Goal: Task Accomplishment & Management: Complete application form

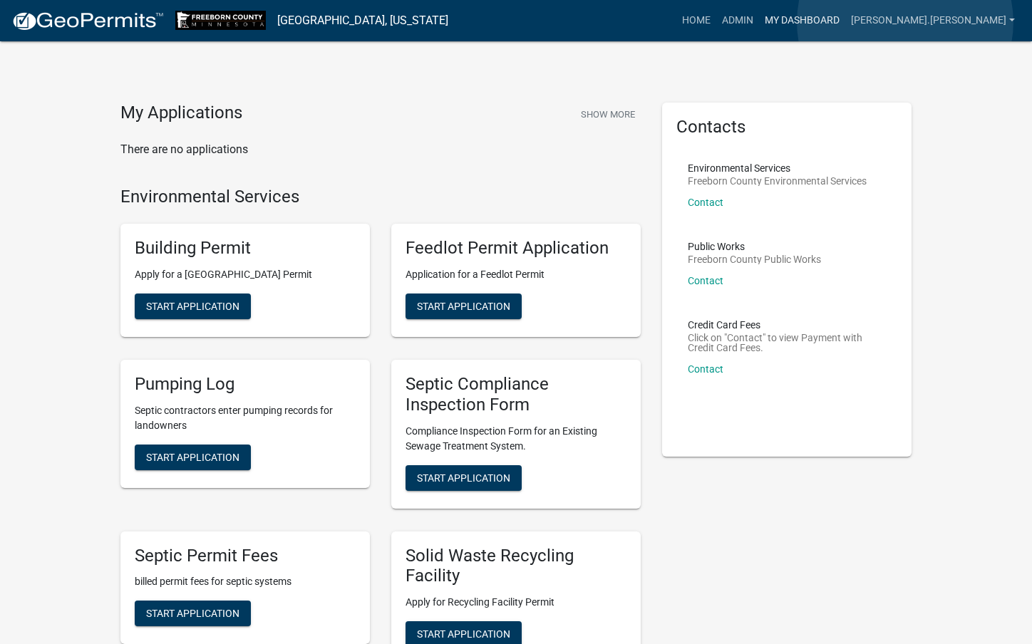
click at [845, 22] on link "My Dashboard" at bounding box center [802, 20] width 86 height 27
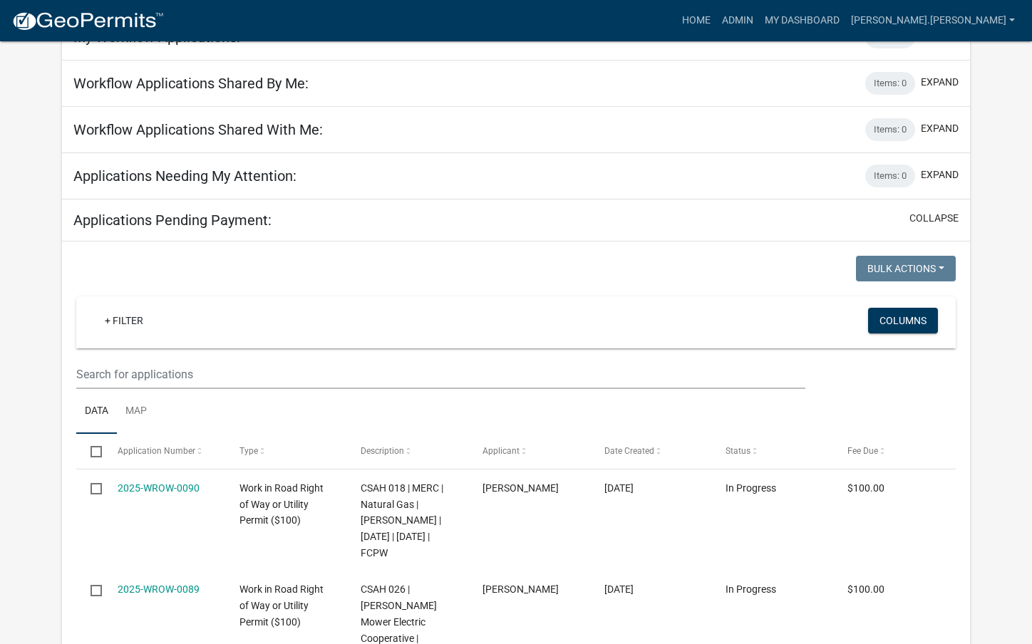
scroll to position [214, 0]
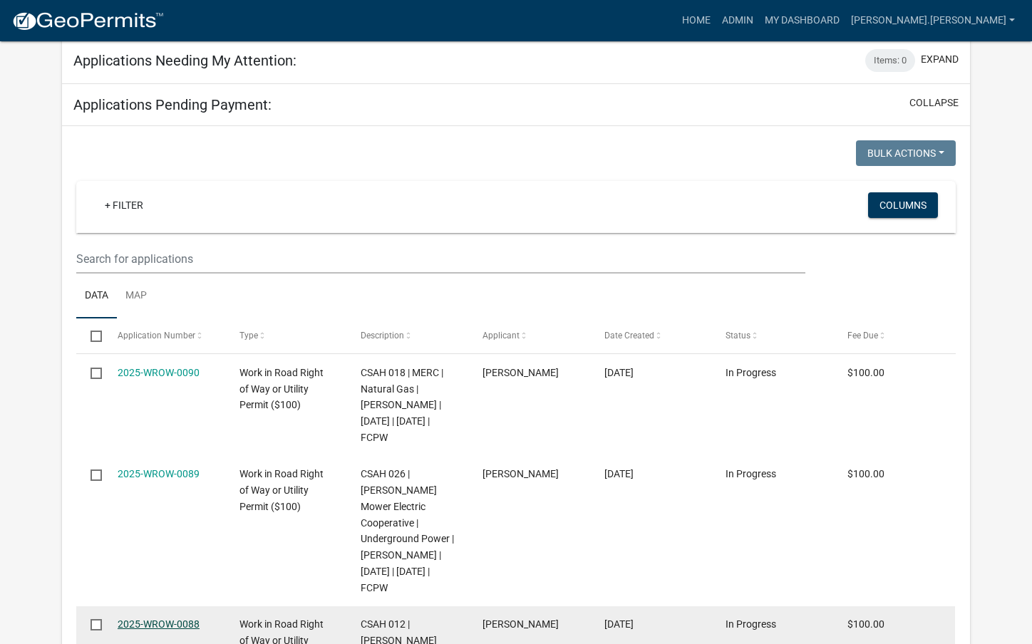
click at [165, 619] on link "2025-WROW-0088" at bounding box center [159, 624] width 82 height 11
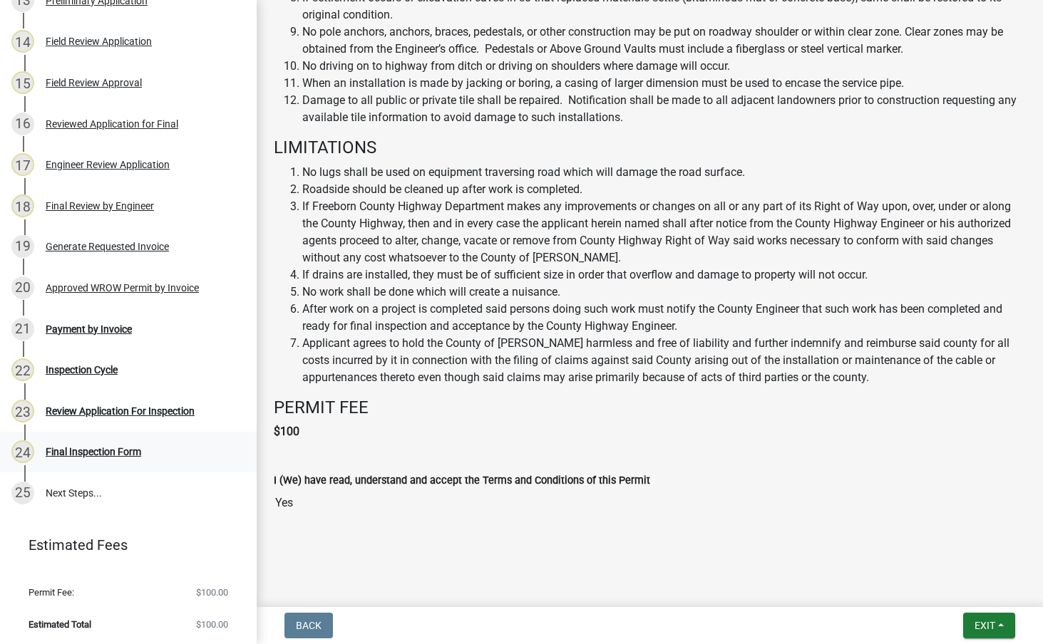
scroll to position [654, 0]
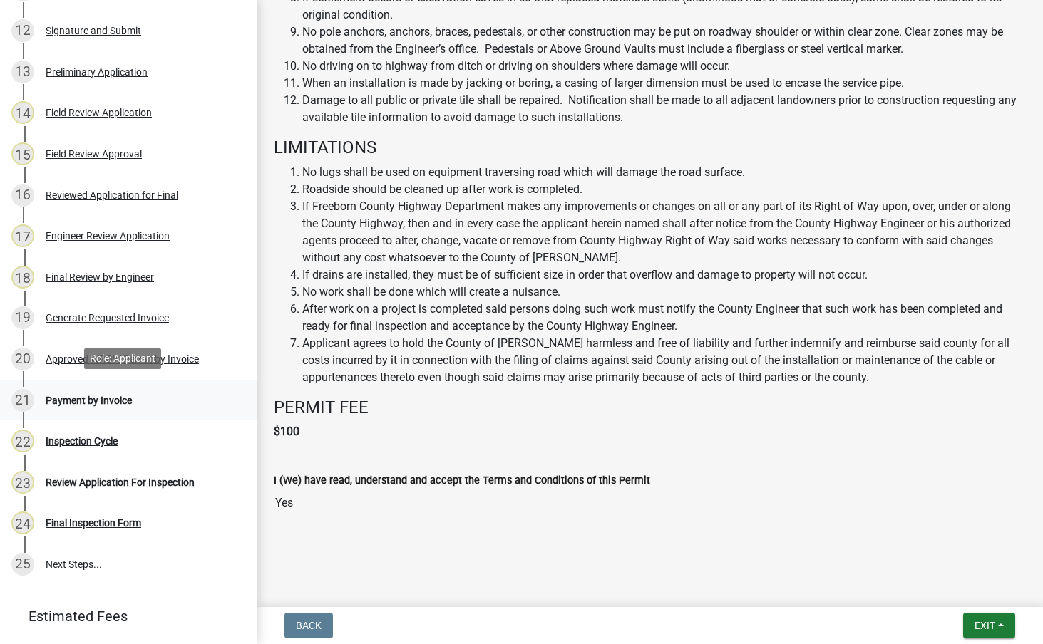
click at [96, 401] on div "Payment by Invoice" at bounding box center [89, 401] width 86 height 10
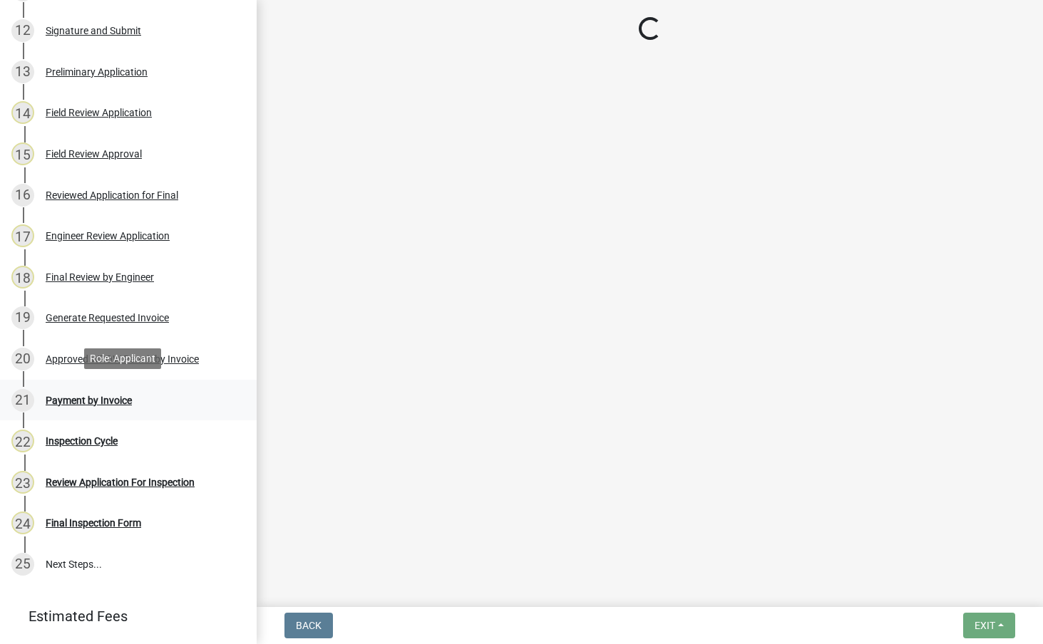
scroll to position [0, 0]
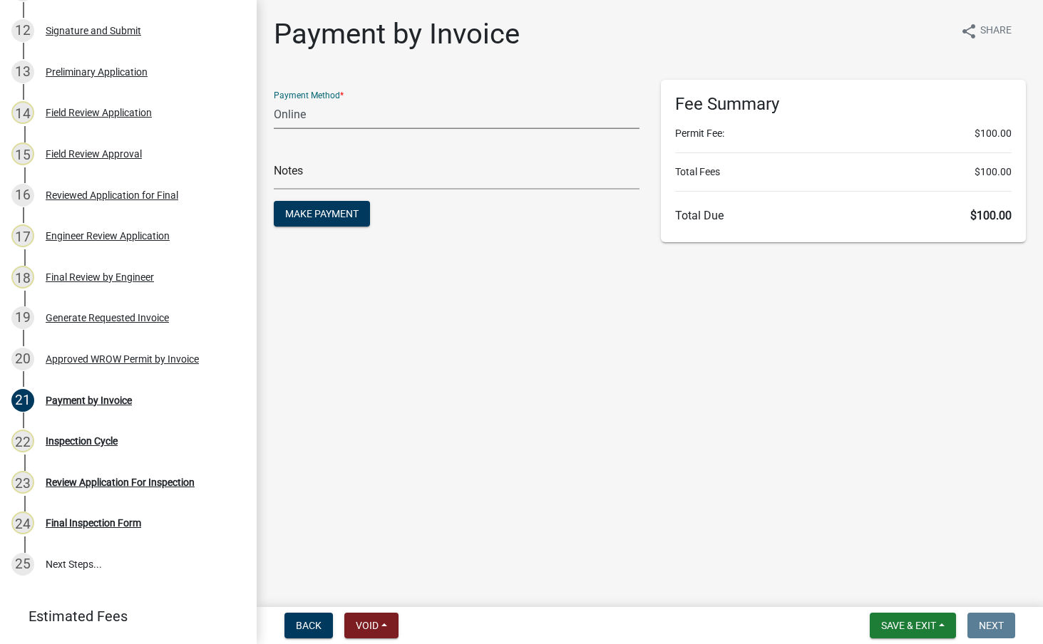
click at [363, 117] on select "Credit Card POS Check Cash Online" at bounding box center [457, 114] width 366 height 29
select select "1: 0"
click at [274, 100] on select "Credit Card POS Check Cash Online" at bounding box center [457, 114] width 366 height 29
click at [355, 172] on input "text" at bounding box center [457, 174] width 366 height 29
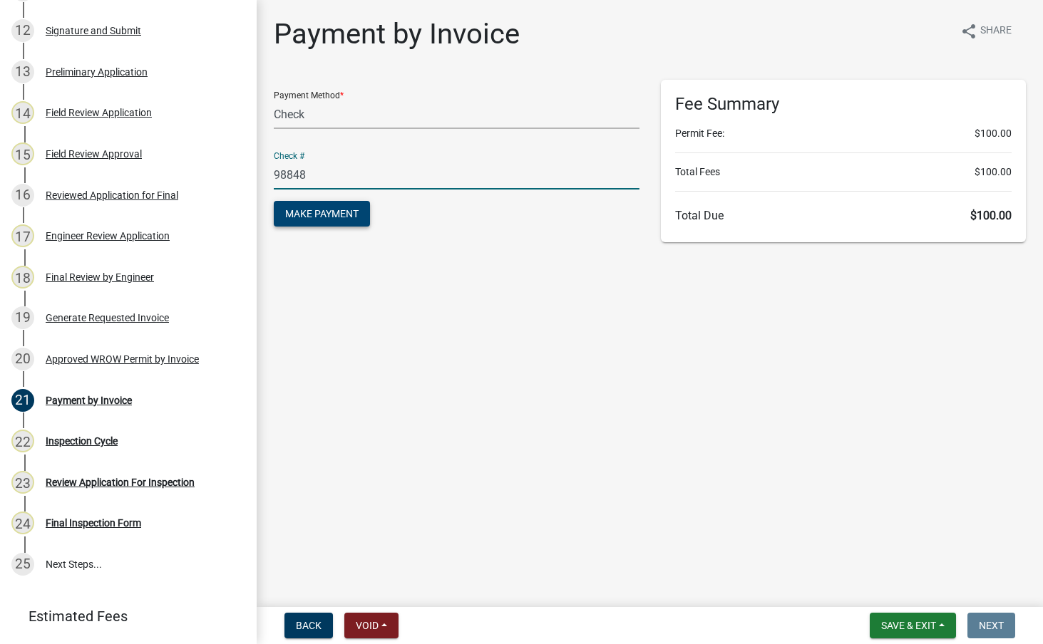
type input "98848"
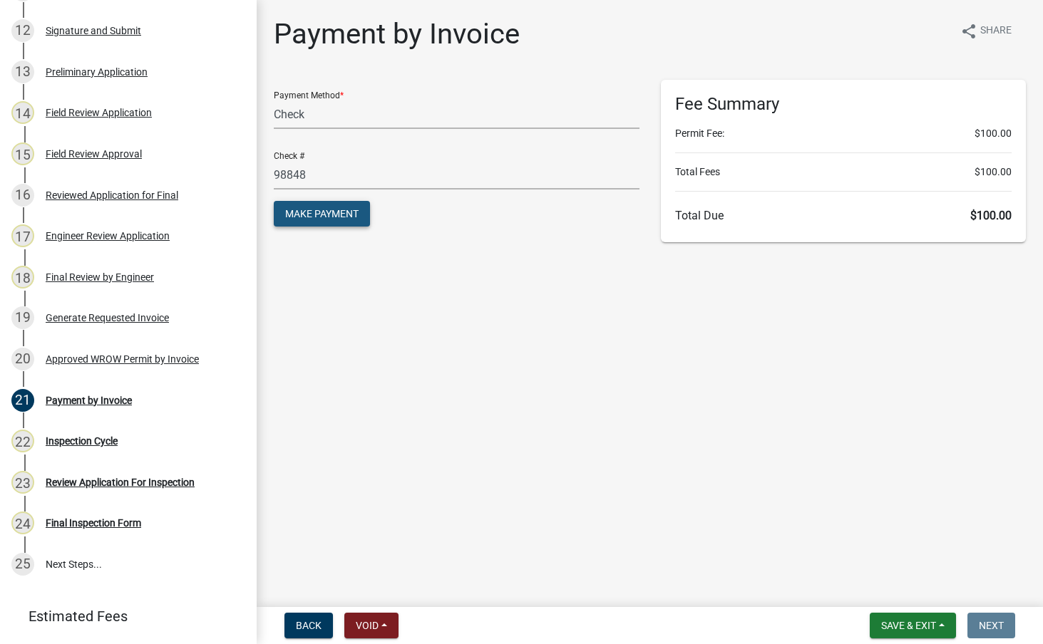
click at [328, 217] on span "Make Payment" at bounding box center [321, 213] width 73 height 11
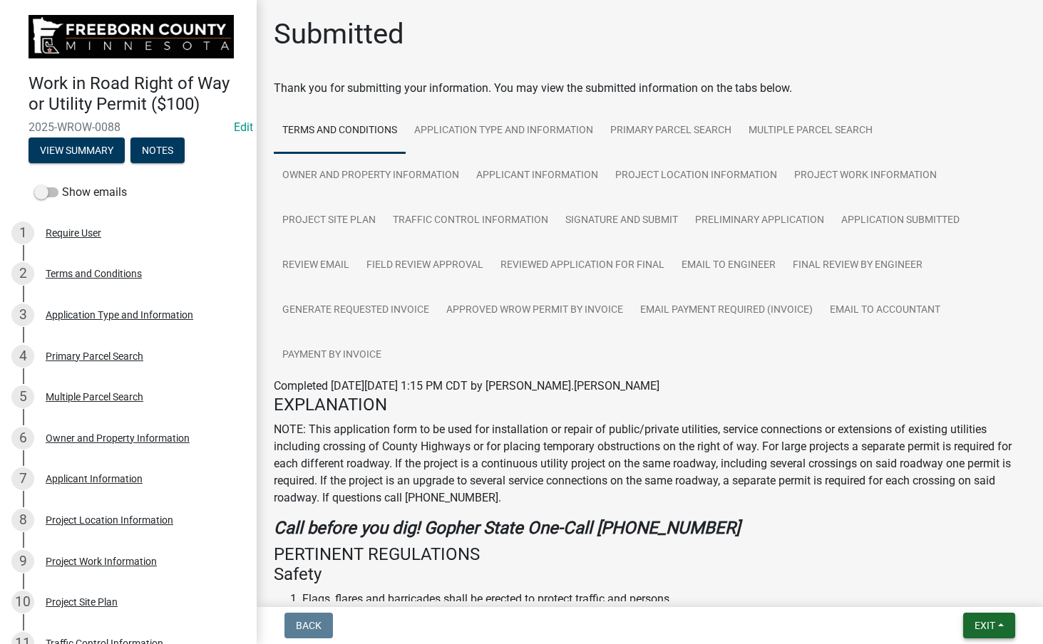
click at [982, 627] on span "Exit" at bounding box center [984, 625] width 21 height 11
click at [954, 592] on button "Save & Exit" at bounding box center [958, 589] width 114 height 34
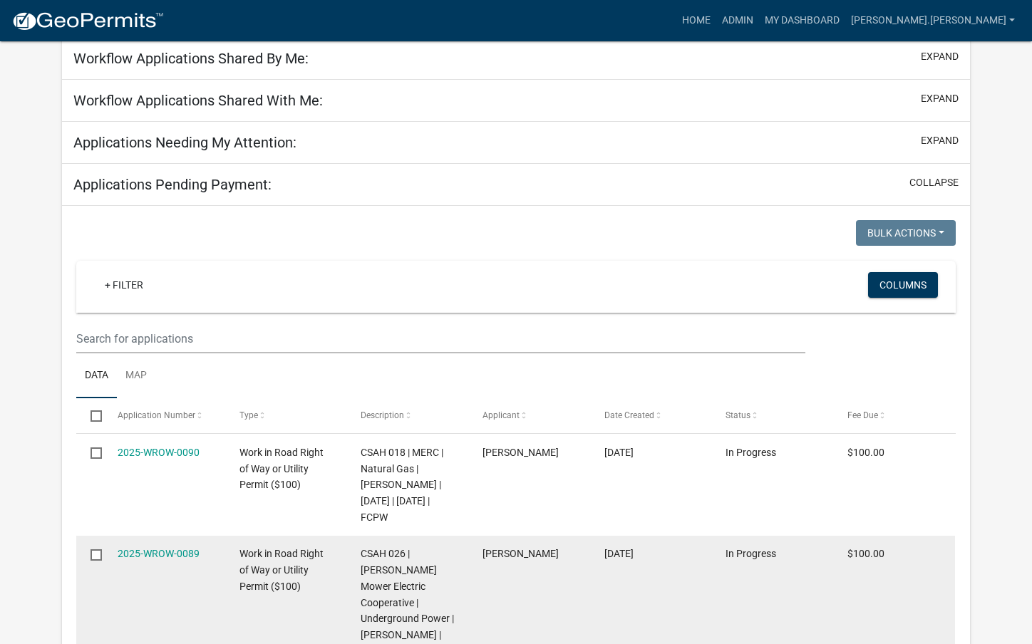
scroll to position [143, 0]
click at [195, 554] on link "2025-WROW-0089" at bounding box center [159, 552] width 82 height 11
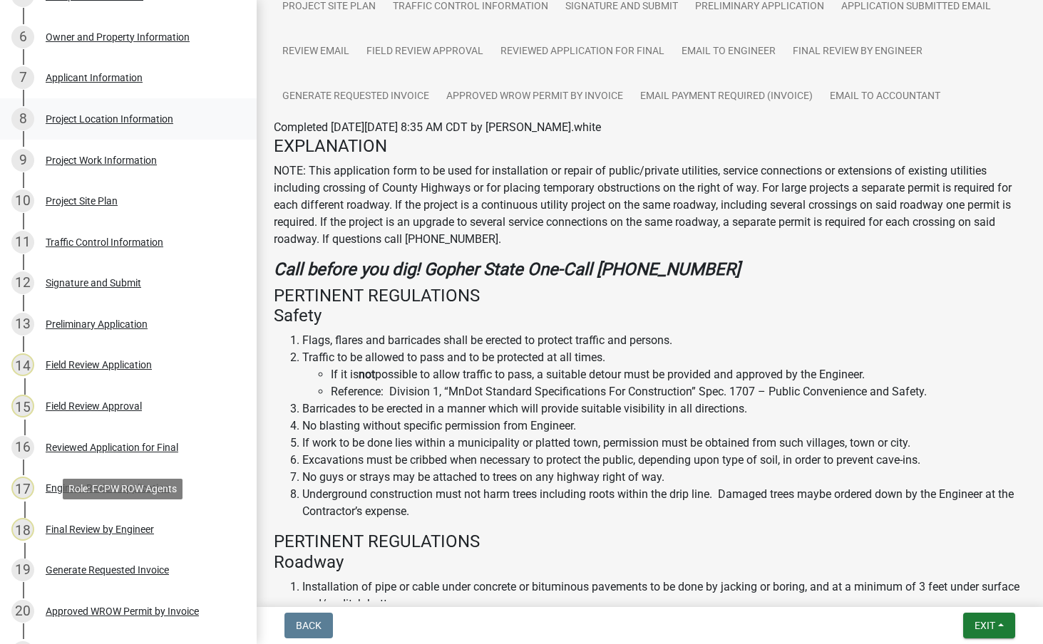
scroll to position [642, 0]
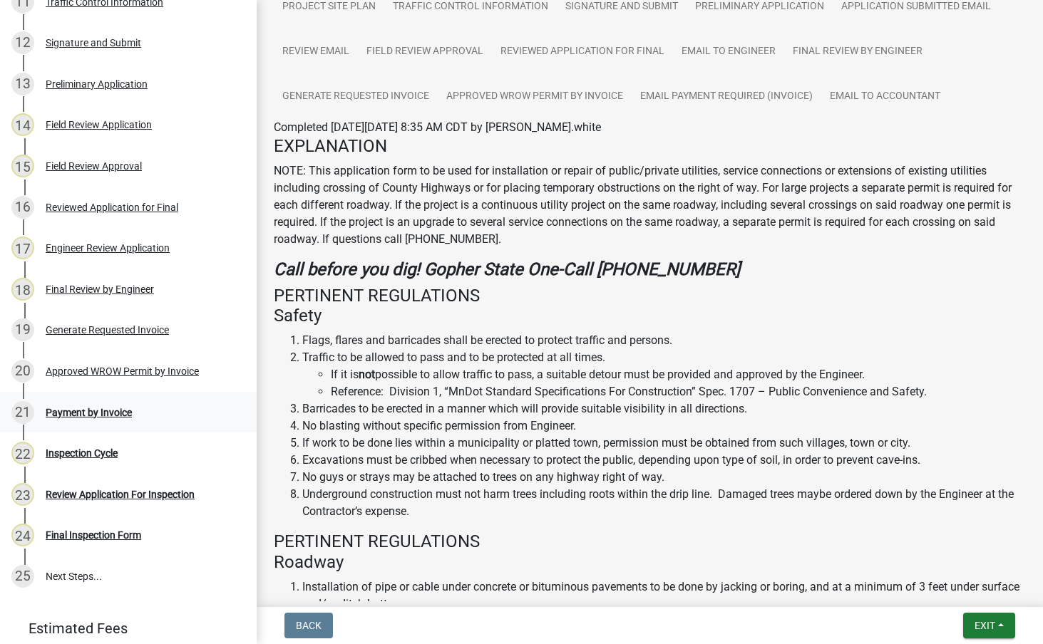
click at [90, 413] on div "Payment by Invoice" at bounding box center [89, 413] width 86 height 10
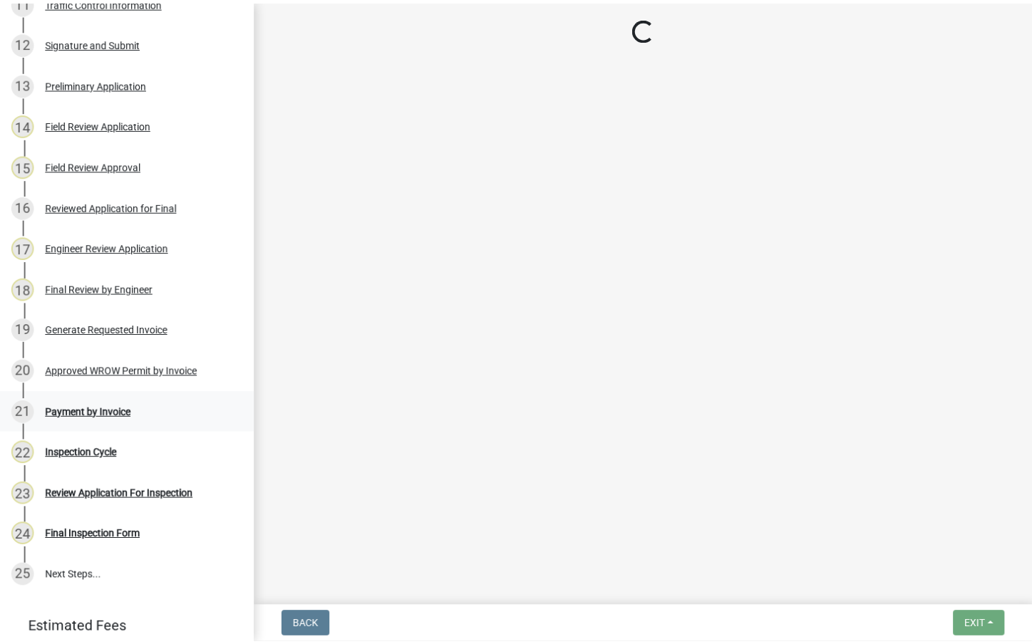
scroll to position [0, 0]
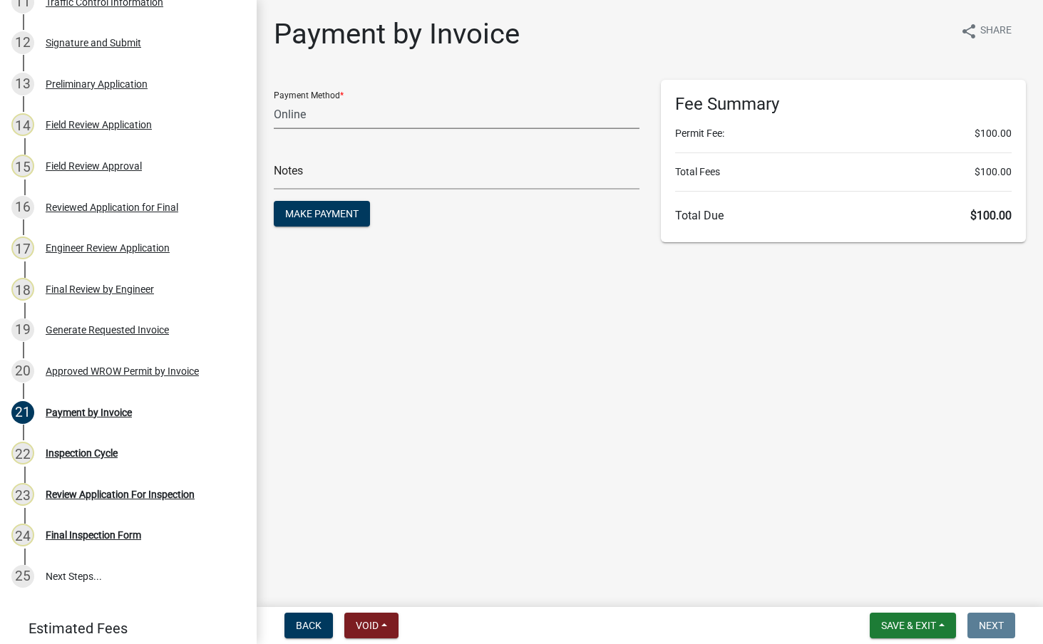
click at [382, 121] on select "Credit Card POS Check Cash Online" at bounding box center [457, 114] width 366 height 29
select select "1: 0"
click at [274, 100] on select "Credit Card POS Check Cash Online" at bounding box center [457, 114] width 366 height 29
drag, startPoint x: 328, startPoint y: 176, endPoint x: 321, endPoint y: 174, distance: 7.4
click at [328, 176] on input "text" at bounding box center [457, 174] width 366 height 29
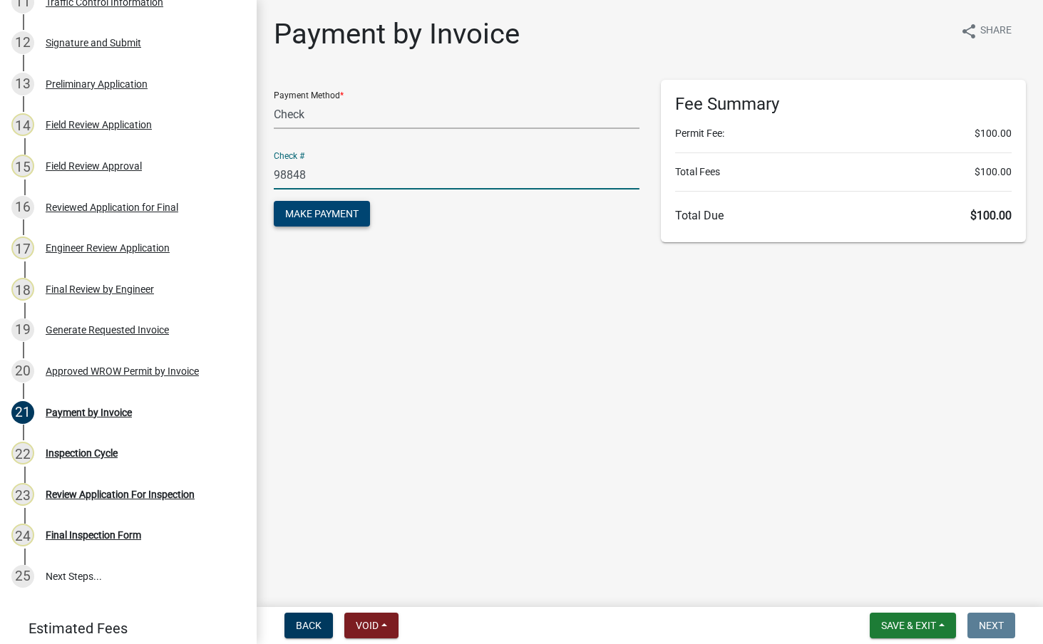
type input "98848"
click at [295, 222] on button "Make Payment" at bounding box center [322, 214] width 96 height 26
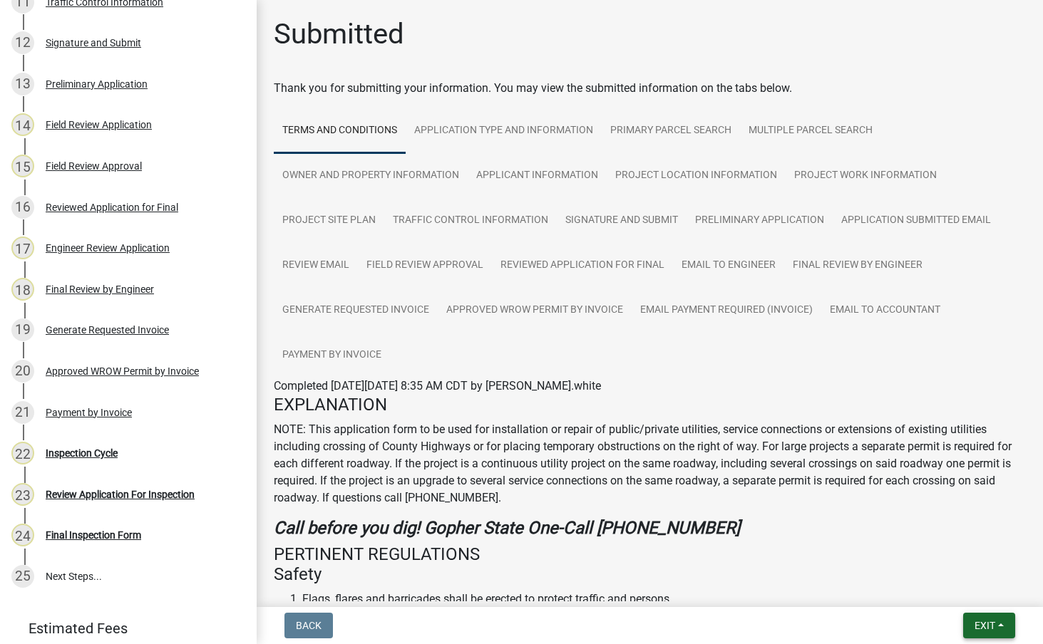
click at [970, 622] on button "Exit" at bounding box center [989, 626] width 52 height 26
click at [937, 587] on button "Save & Exit" at bounding box center [958, 589] width 114 height 34
